Goal: Task Accomplishment & Management: Use online tool/utility

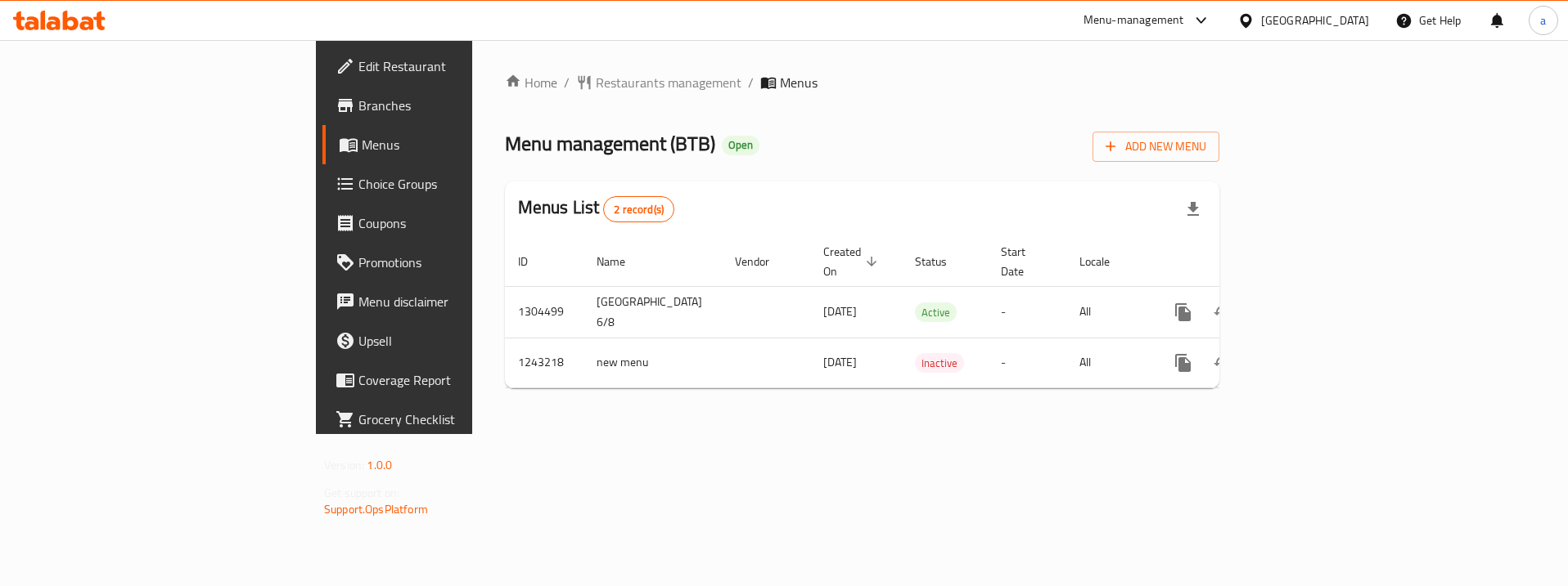
click at [358, 176] on span "Choice Groups" at bounding box center [461, 183] width 206 height 19
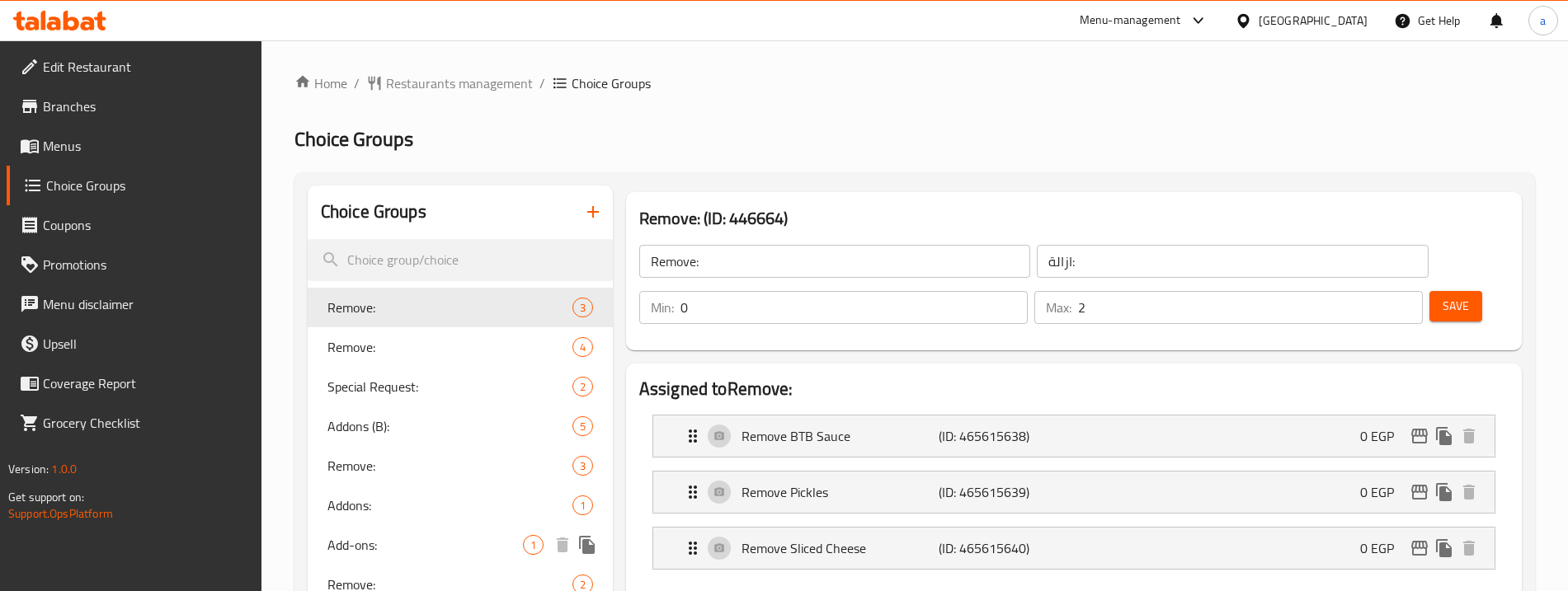
click at [424, 537] on span "Add-ons:" at bounding box center [426, 545] width 196 height 20
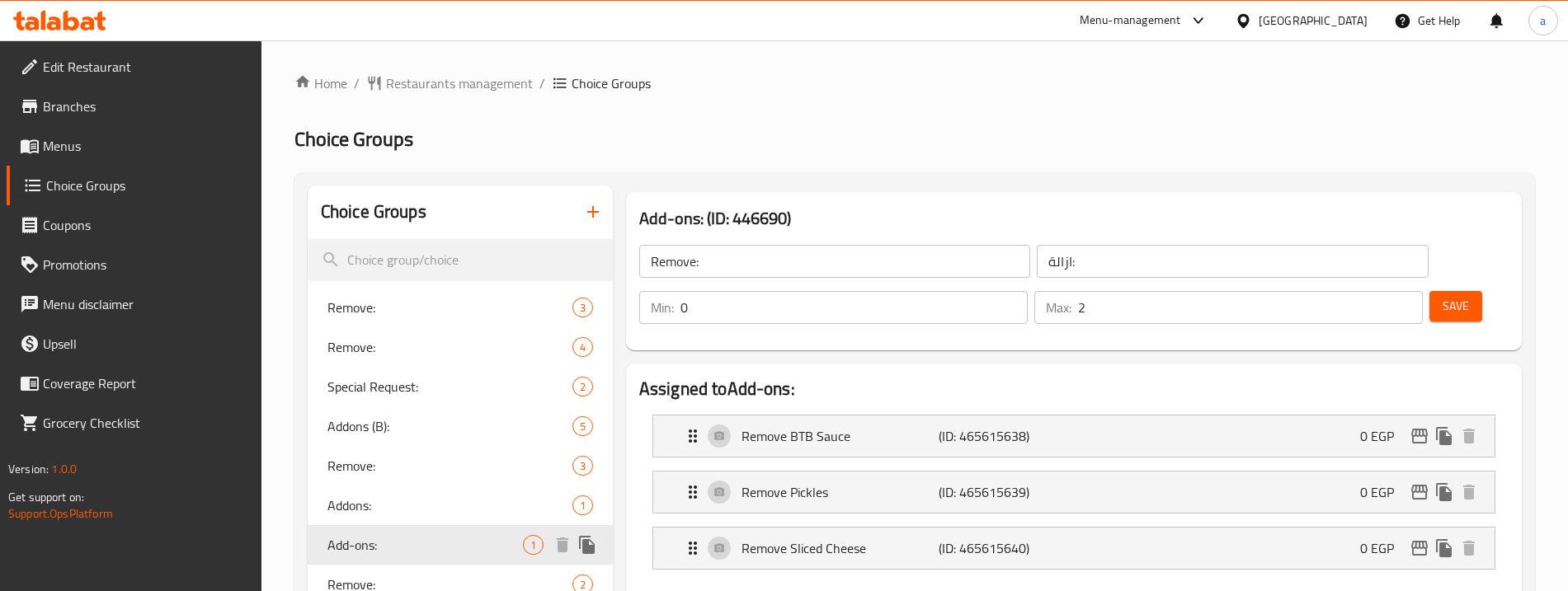
type input "Add-ons:"
type input "اضافات:"
type input "1"
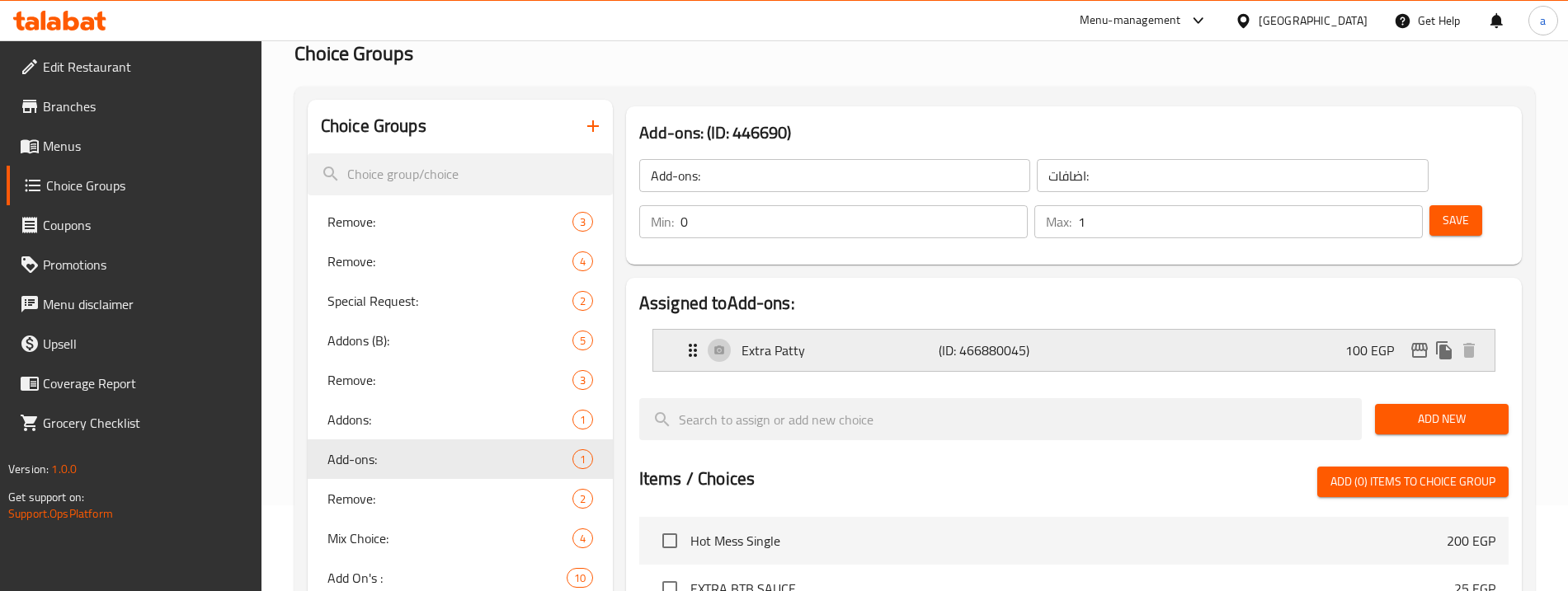
scroll to position [83, 0]
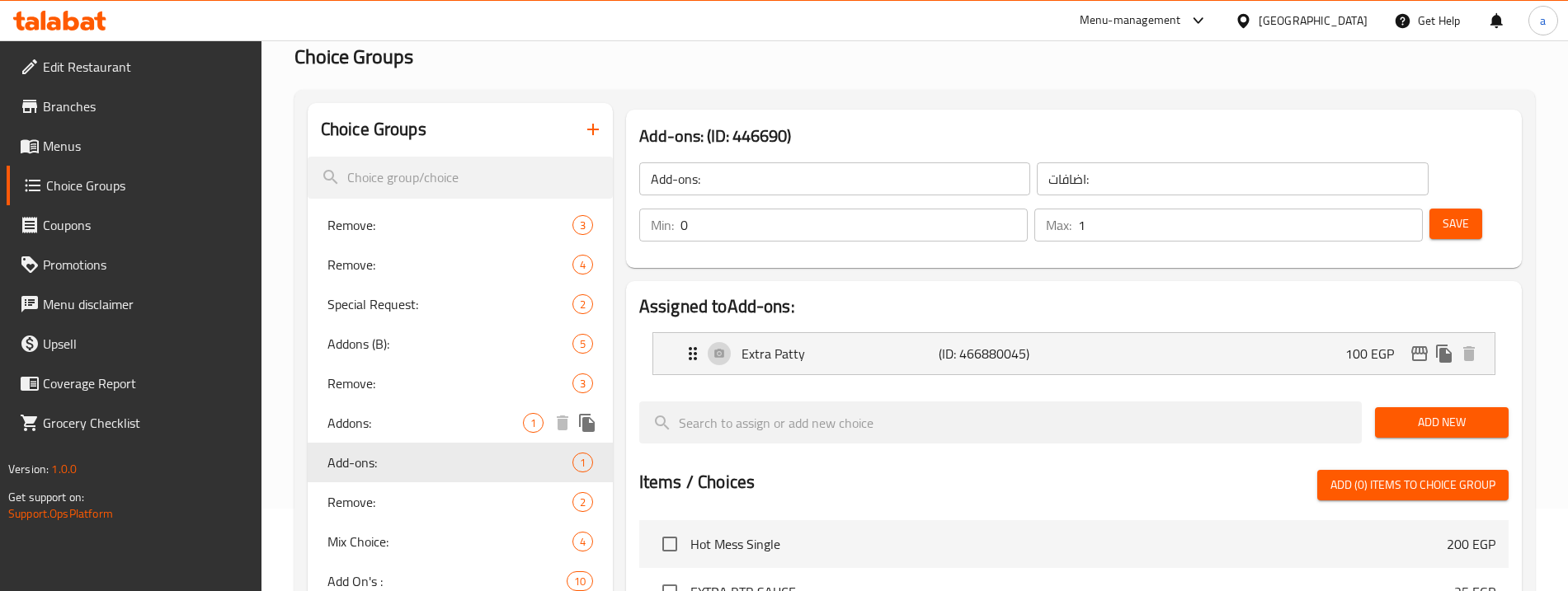
click at [392, 431] on span "Addons:" at bounding box center [426, 422] width 196 height 20
type input "Addons:"
type input "إضافات:"
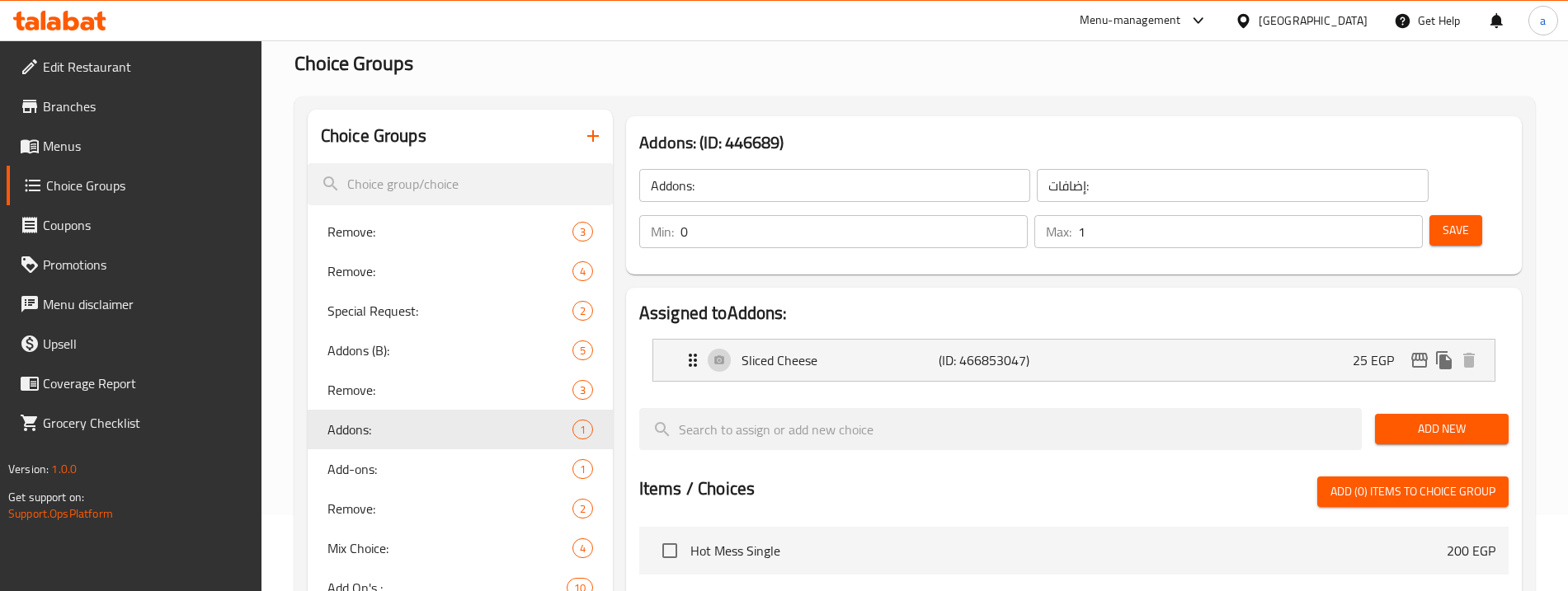
scroll to position [0, 0]
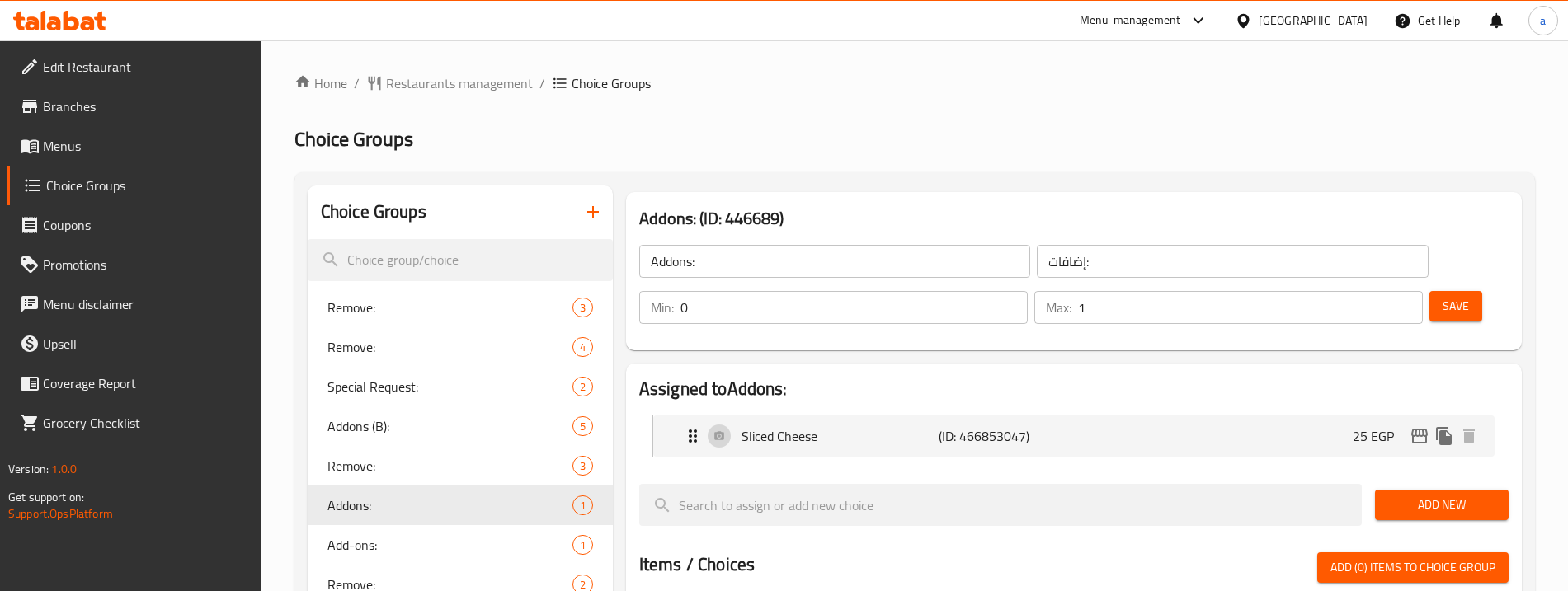
click at [1262, 144] on h2 "Choice Groups" at bounding box center [915, 139] width 1241 height 26
